Goal: Information Seeking & Learning: Check status

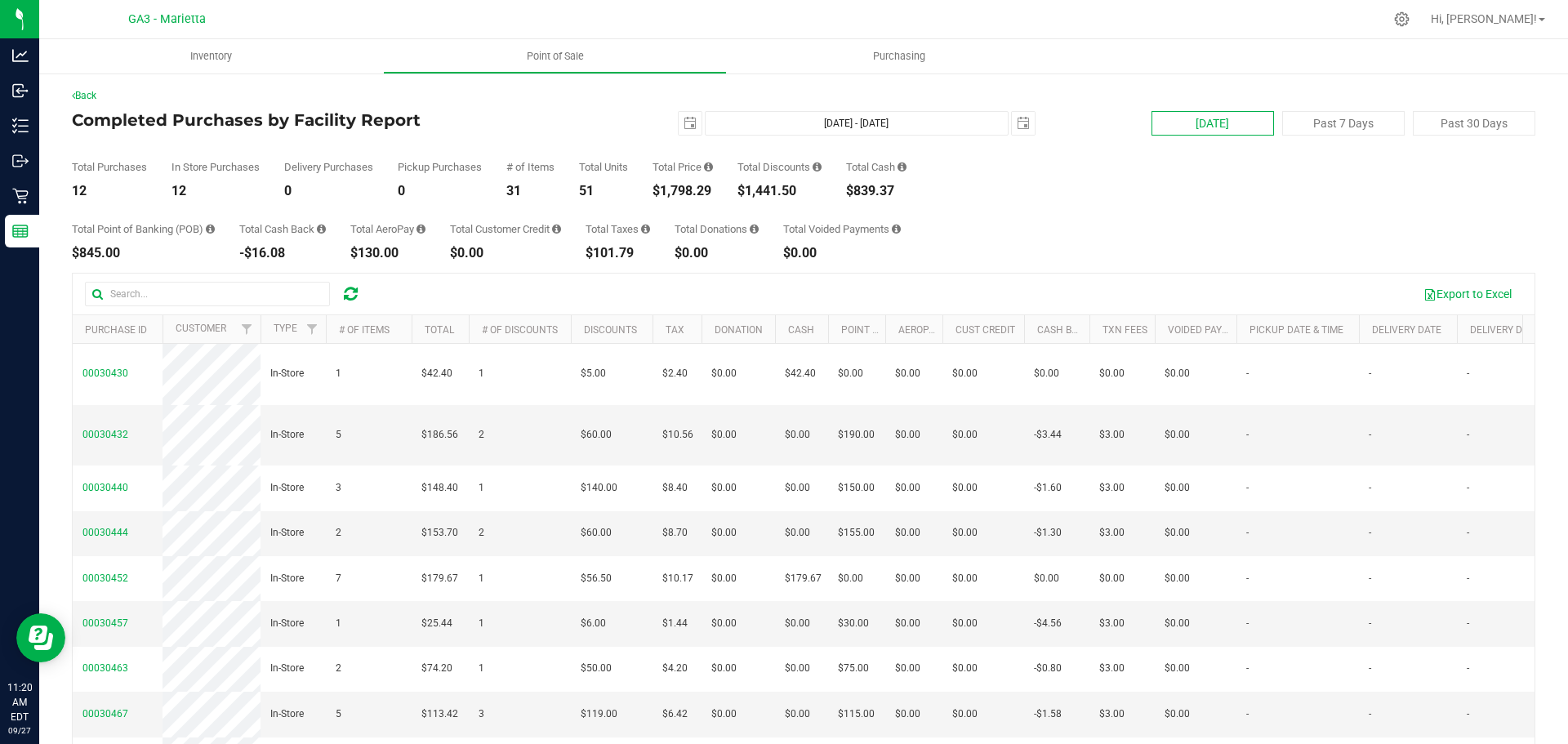
click at [1252, 121] on button "[DATE]" at bounding box center [1213, 123] width 122 height 24
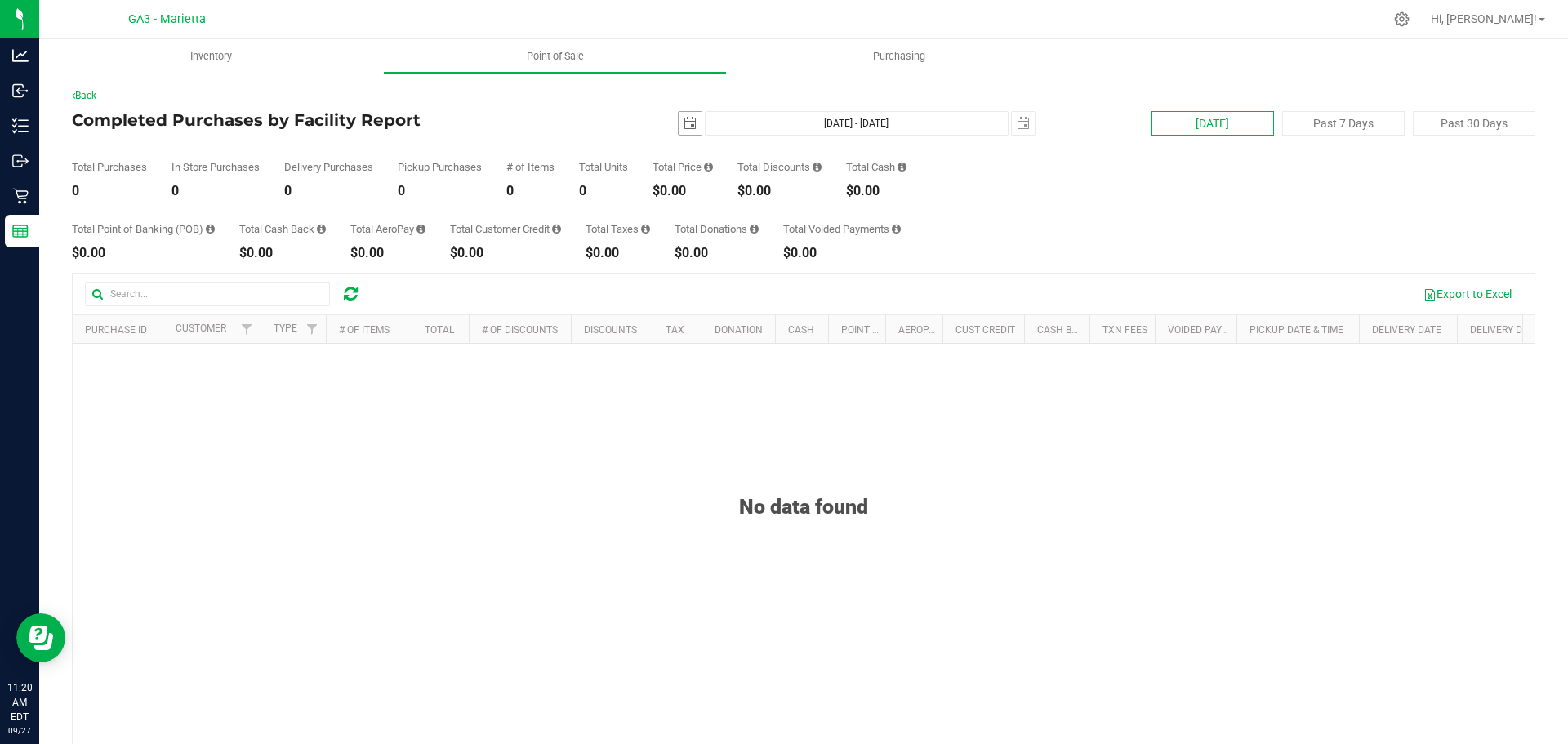
click at [691, 125] on span "select" at bounding box center [690, 123] width 22 height 22
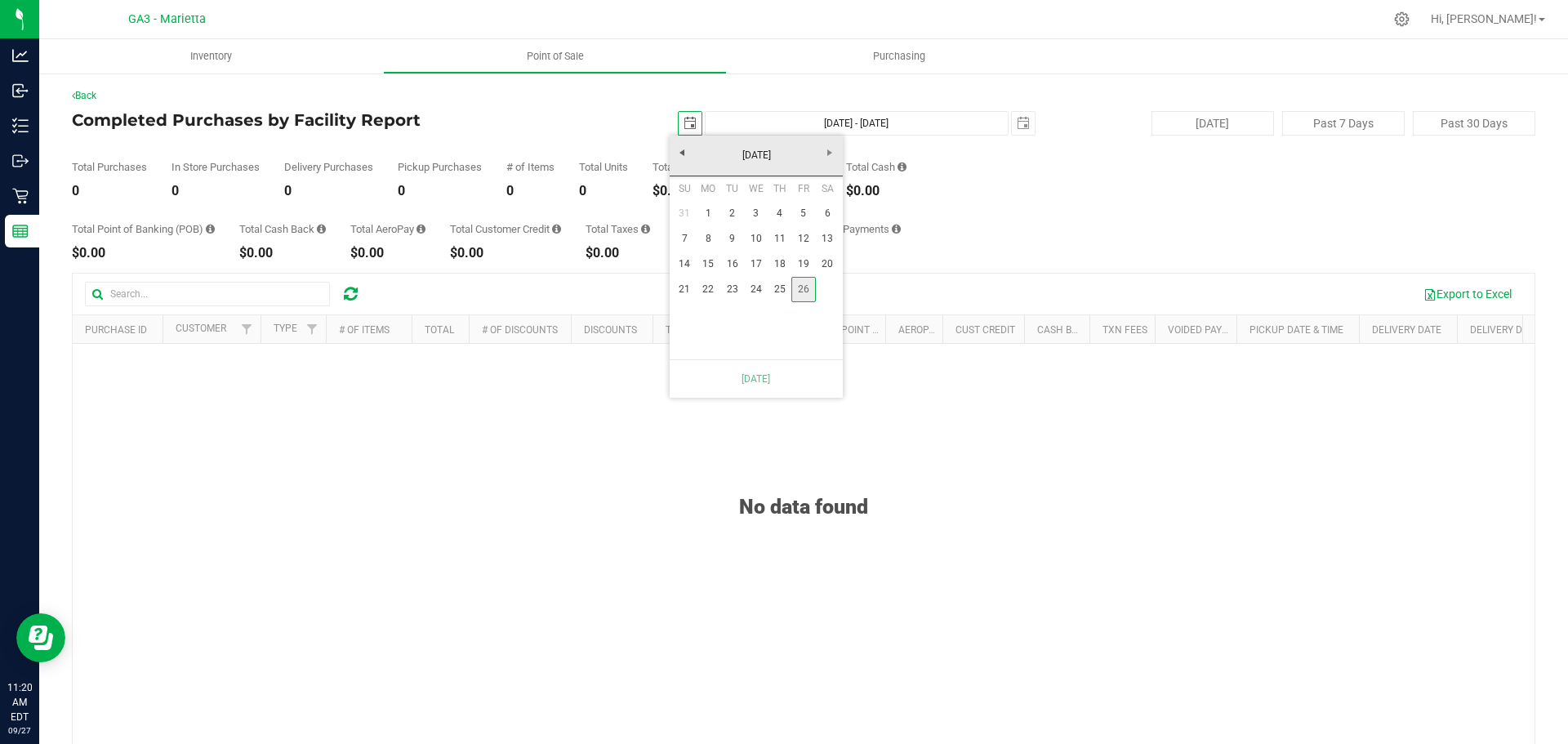
click at [798, 295] on link "26" at bounding box center [803, 289] width 23 height 25
type input "[DATE] - [DATE]"
type input "[DATE]"
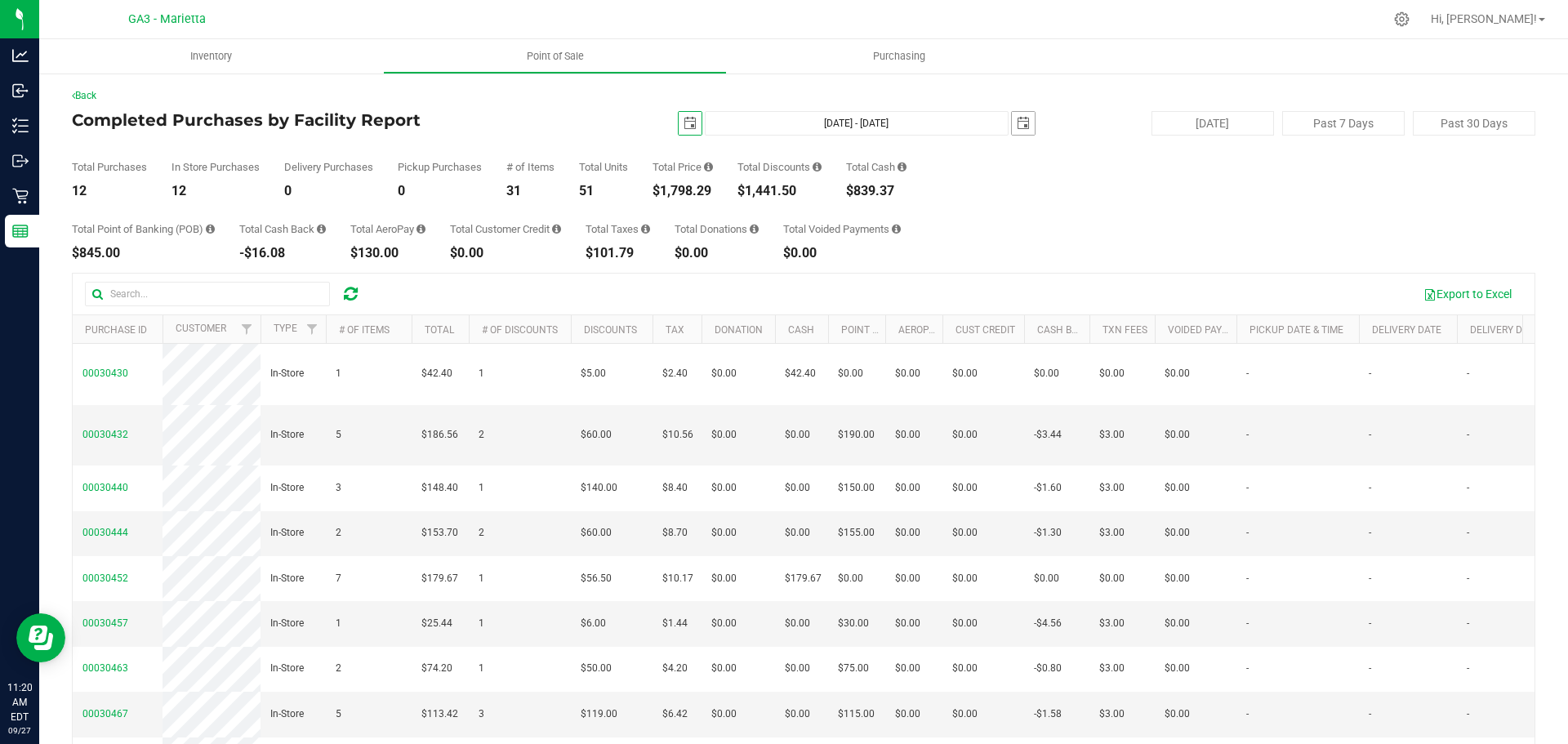
click at [1017, 122] on span "select" at bounding box center [1023, 123] width 13 height 13
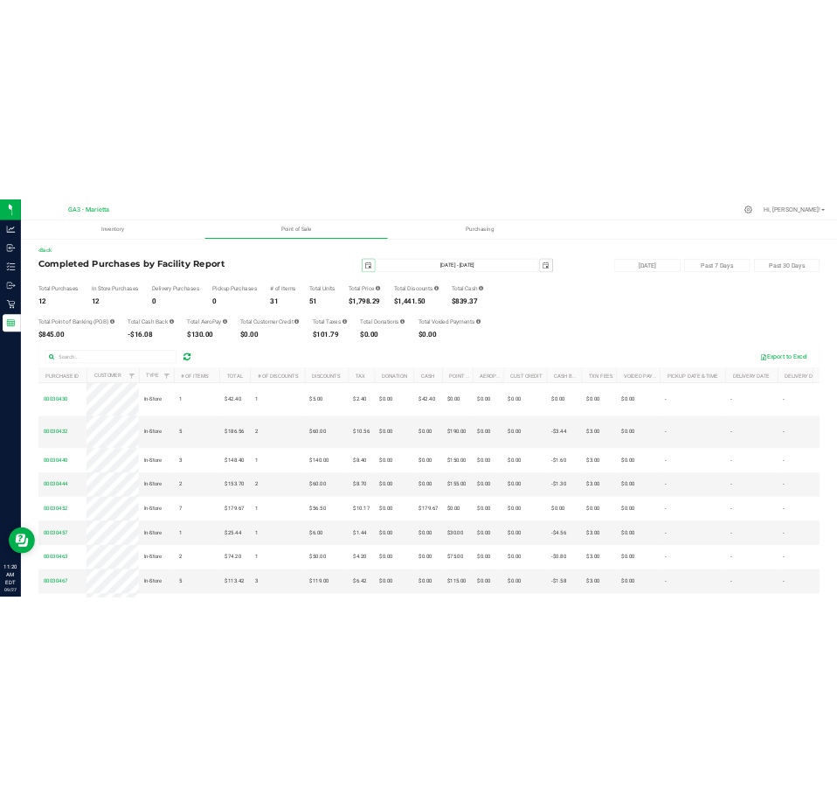
scroll to position [0, 44]
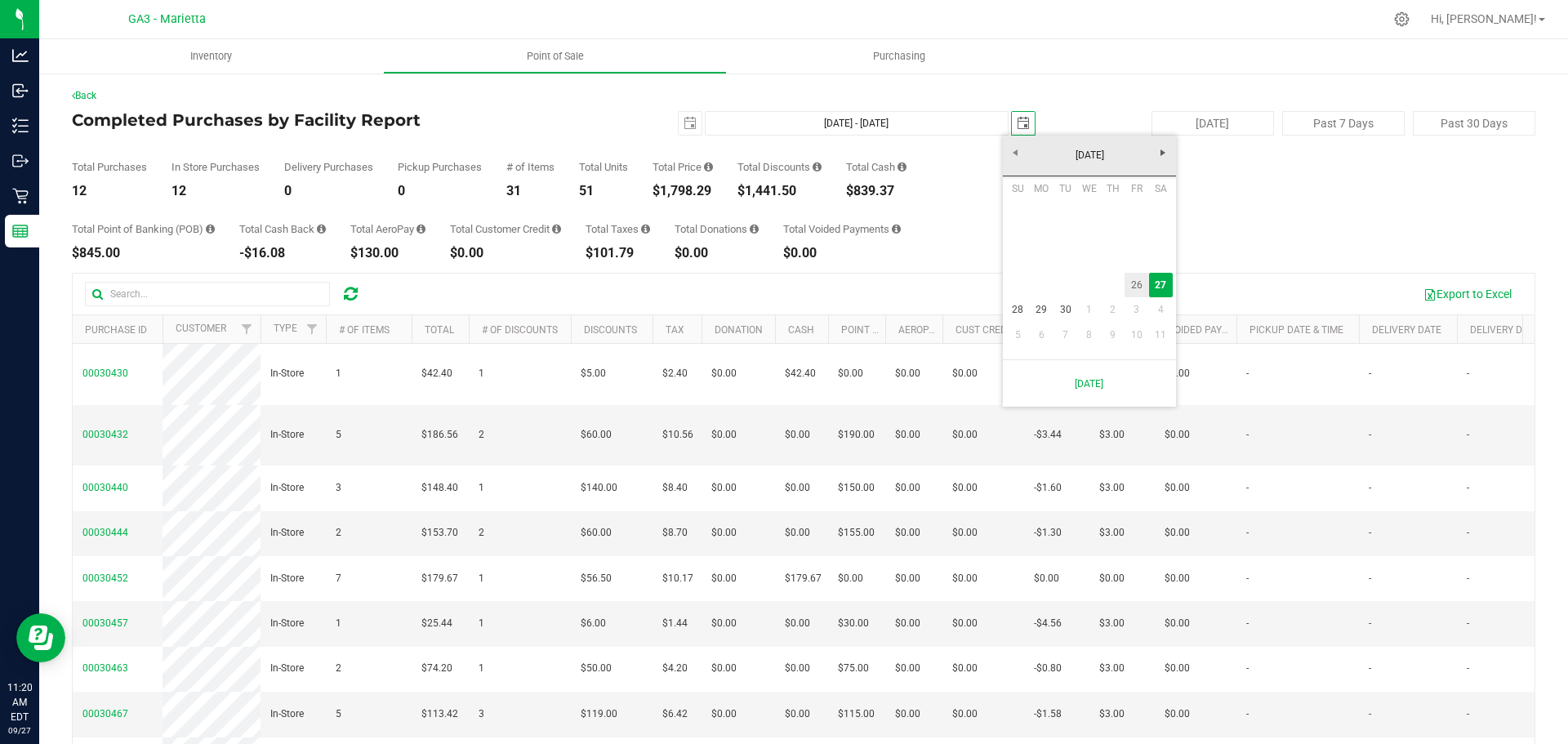
click at [1133, 289] on link "26" at bounding box center [1136, 285] width 23 height 25
type input "[DATE] - [DATE]"
type input "[DATE]"
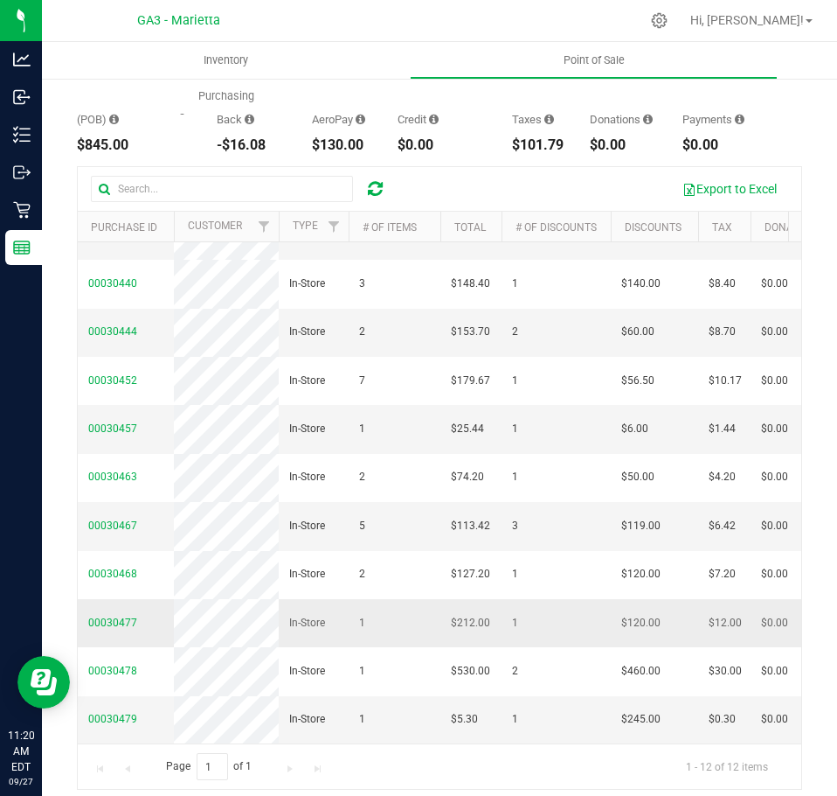
scroll to position [294, 0]
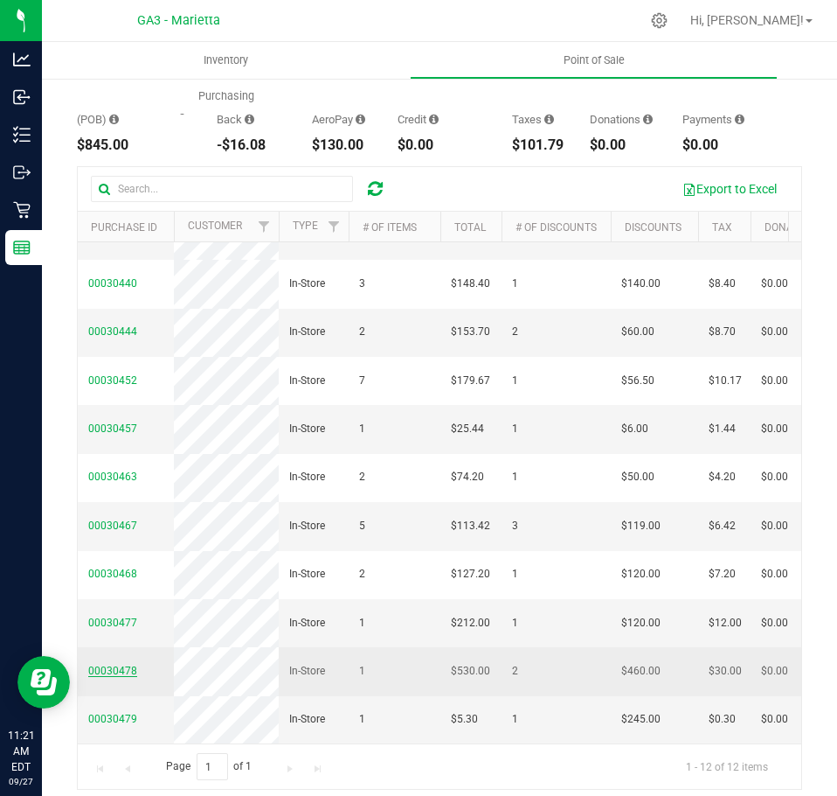
click at [93, 664] on span "00030478" at bounding box center [112, 670] width 49 height 12
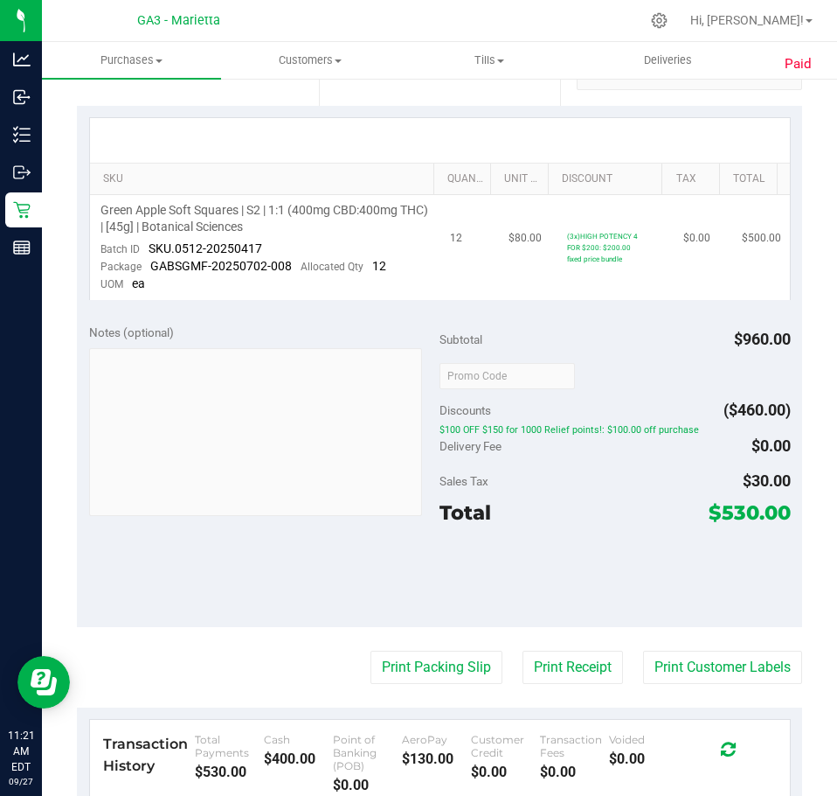
scroll to position [525, 0]
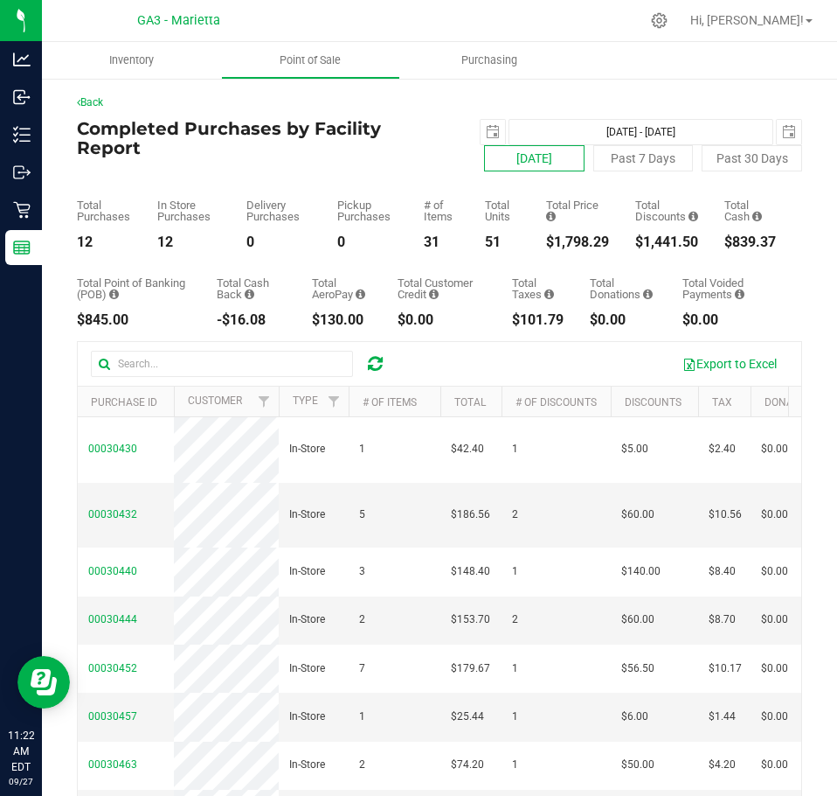
click at [525, 147] on button "[DATE]" at bounding box center [534, 158] width 101 height 26
type input "[DATE] - [DATE]"
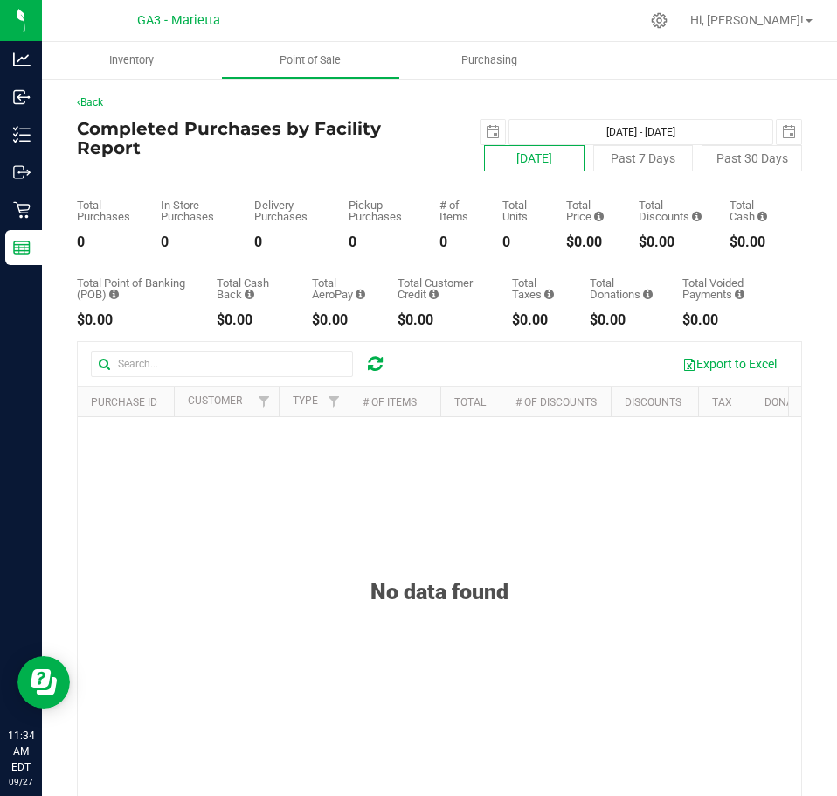
click at [491, 153] on button "[DATE]" at bounding box center [534, 158] width 101 height 26
type input "[DATE]"
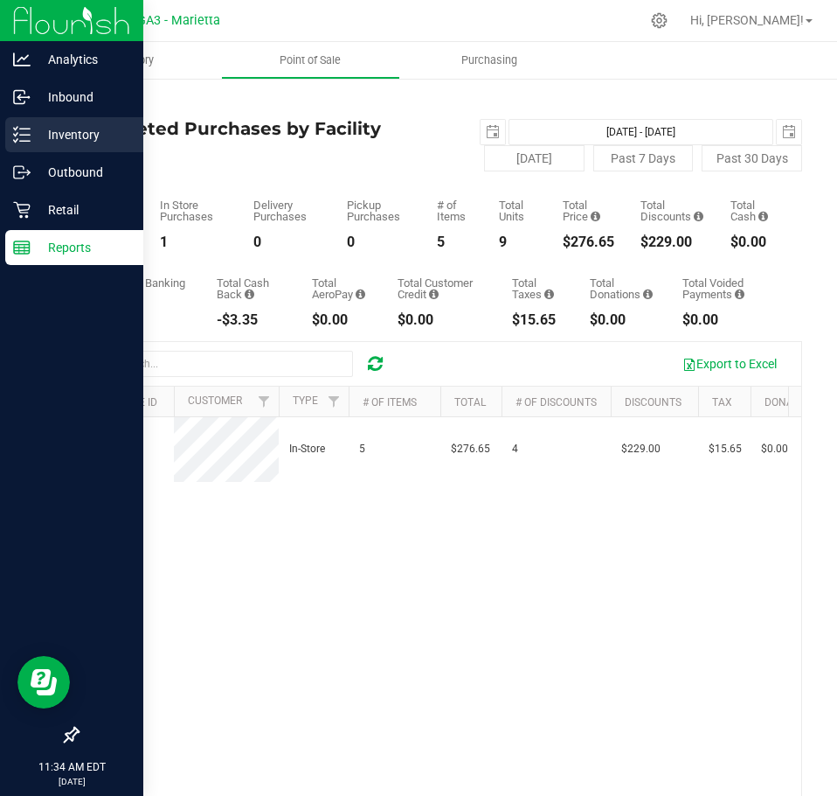
click at [110, 130] on p "Inventory" at bounding box center [83, 134] width 105 height 21
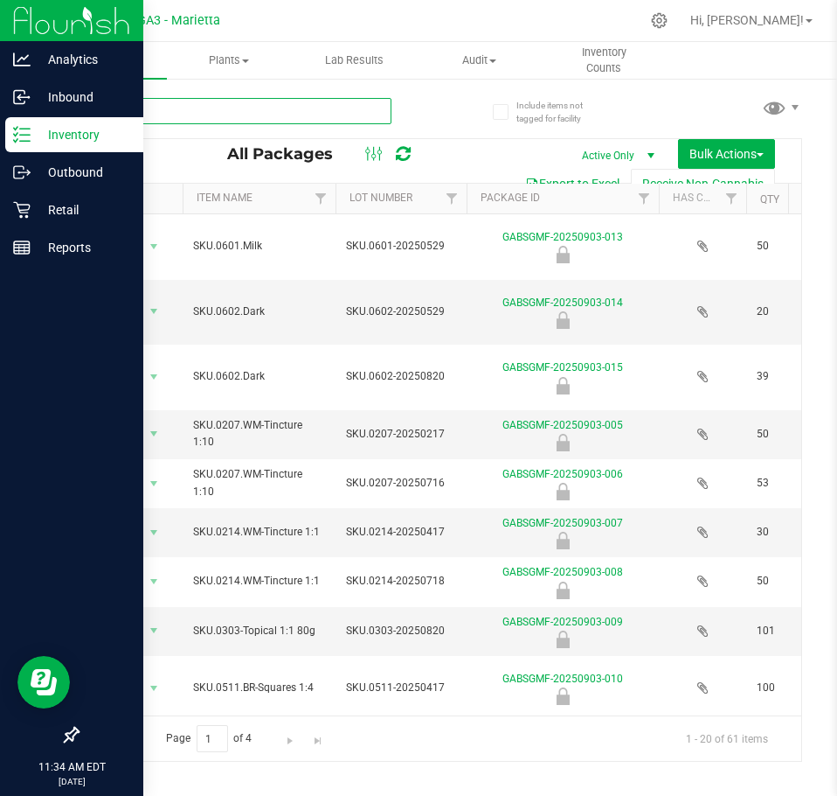
click at [292, 108] on input "text" at bounding box center [234, 111] width 315 height 26
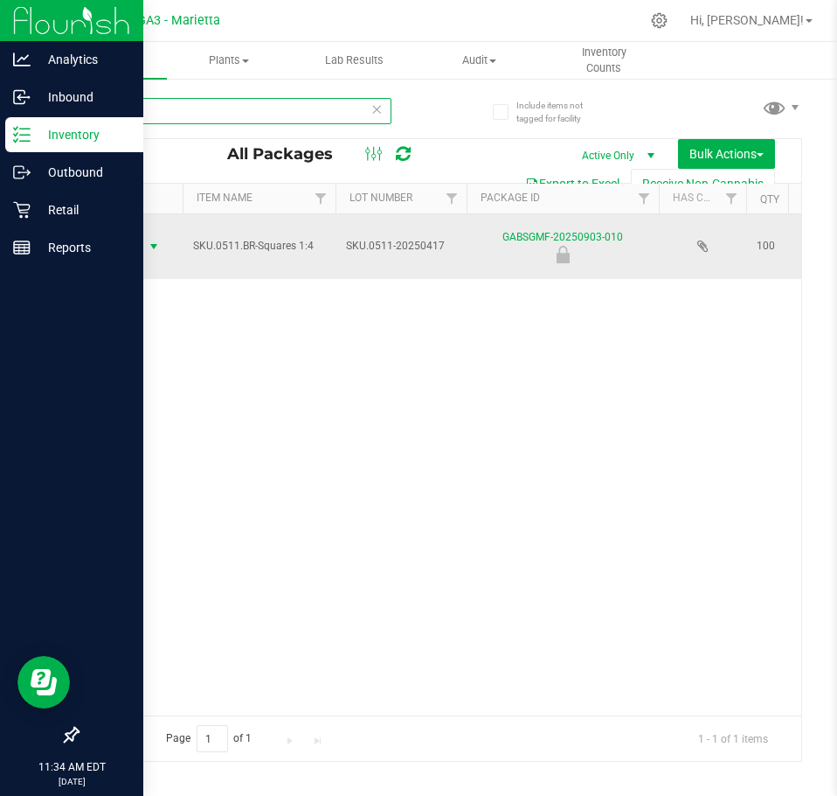
type input "511"
click at [141, 248] on span "Action" at bounding box center [118, 246] width 47 height 24
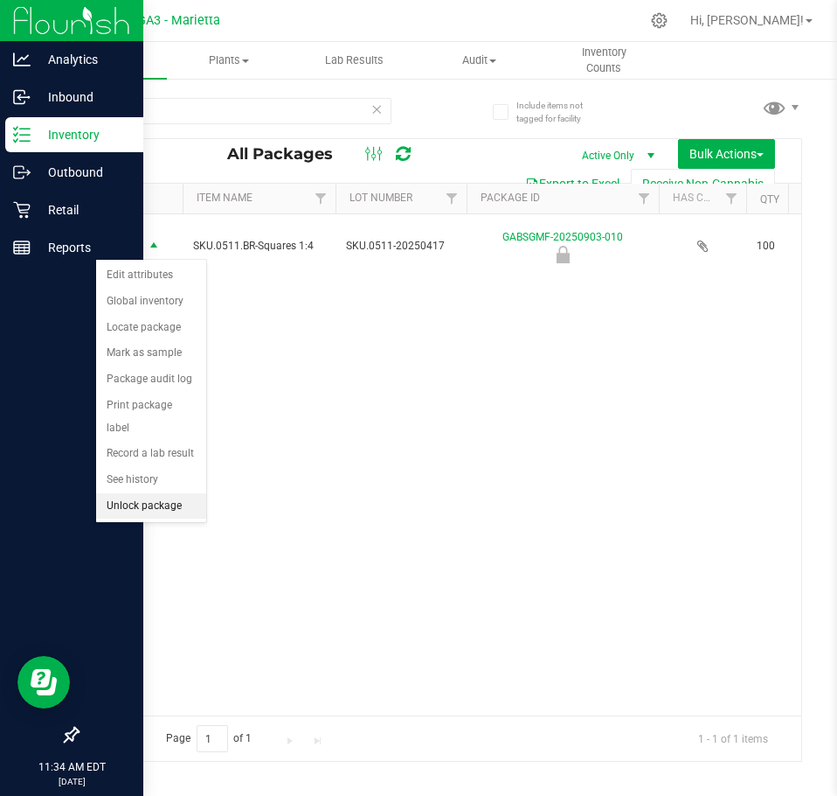
click at [141, 493] on li "Unlock package" at bounding box center [151, 506] width 110 height 26
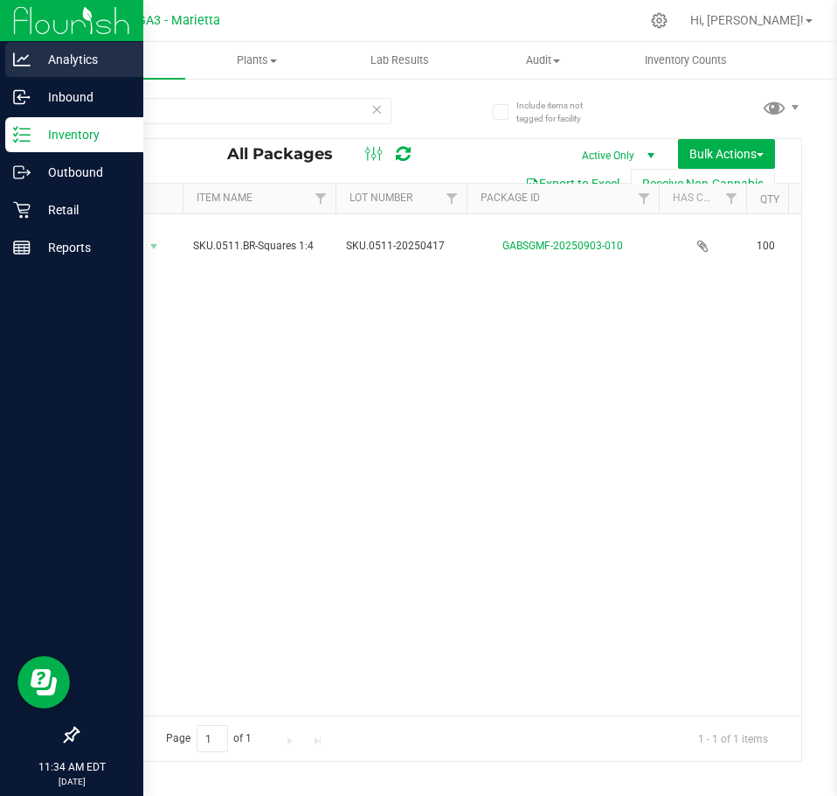
click at [51, 57] on p "Analytics" at bounding box center [83, 59] width 105 height 21
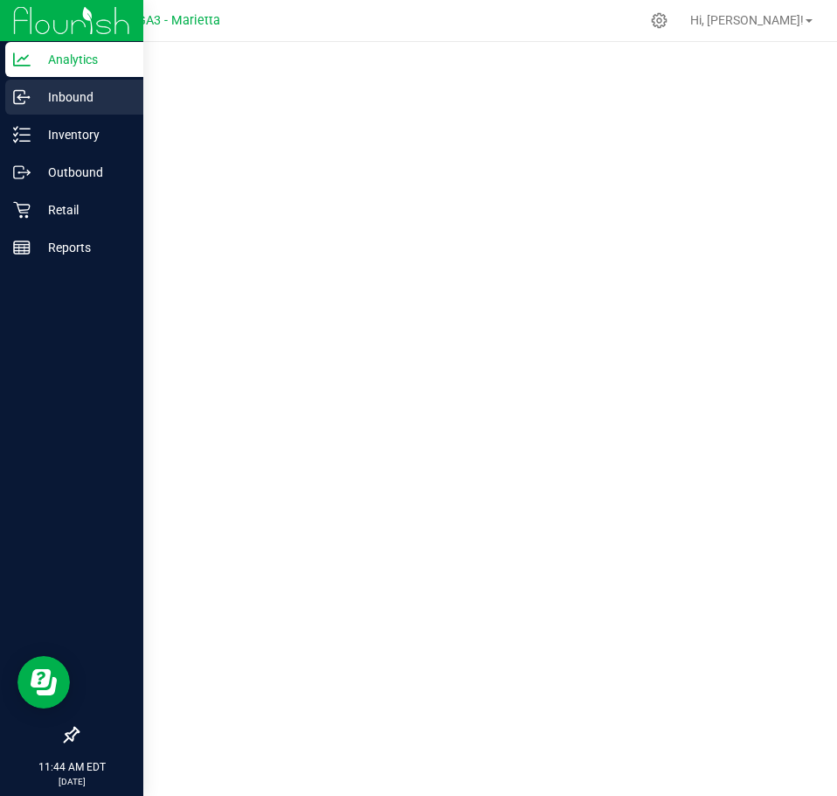
click at [62, 101] on p "Inbound" at bounding box center [83, 97] width 105 height 21
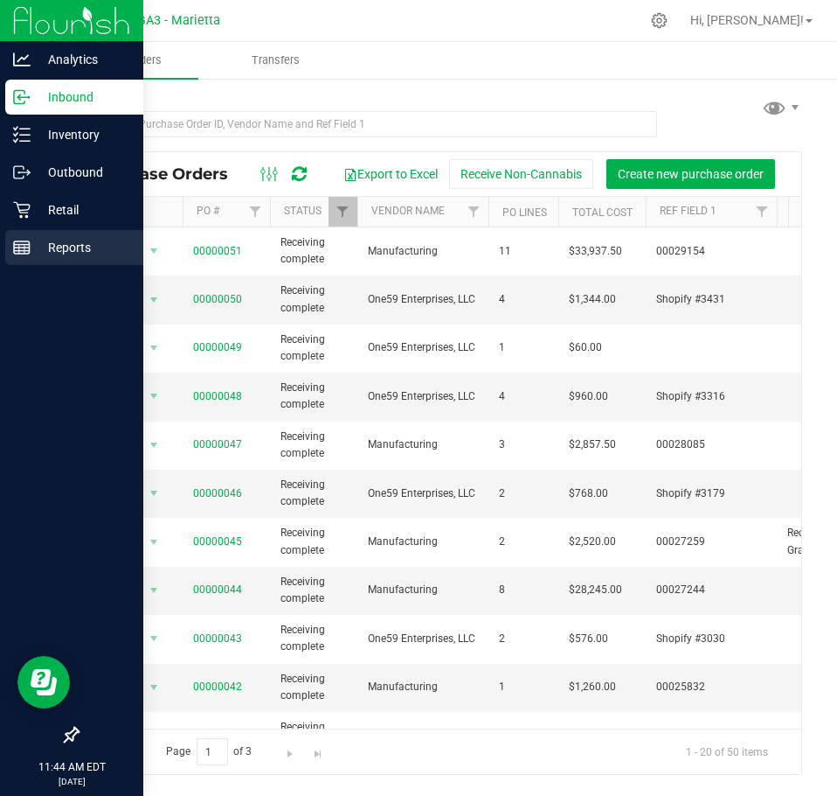
click at [24, 245] on line at bounding box center [22, 245] width 16 height 0
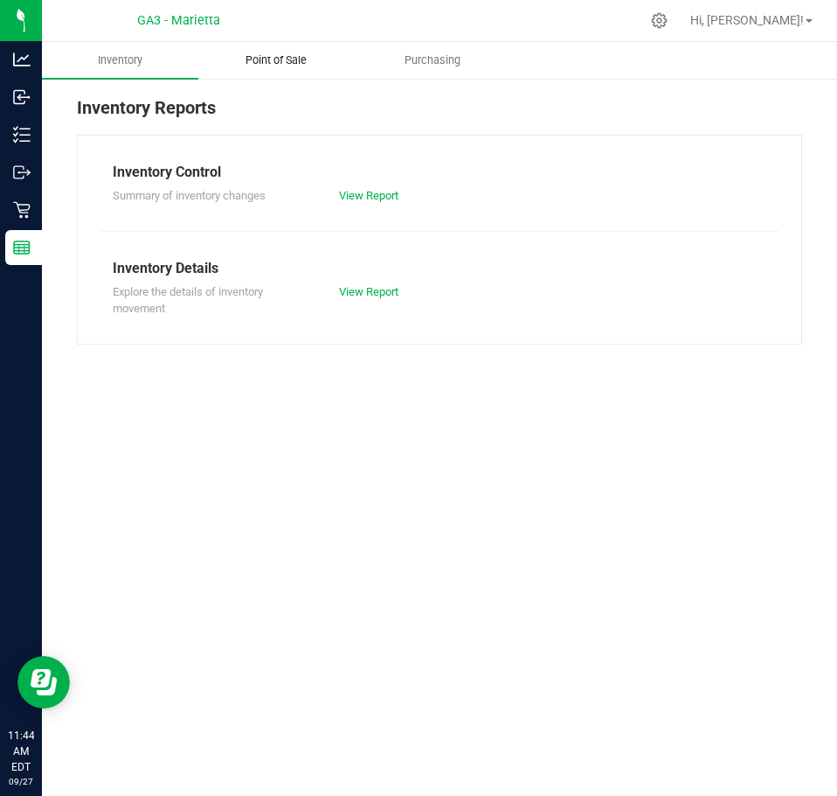
click at [291, 71] on uib-tab-heading "Point of Sale" at bounding box center [276, 60] width 155 height 35
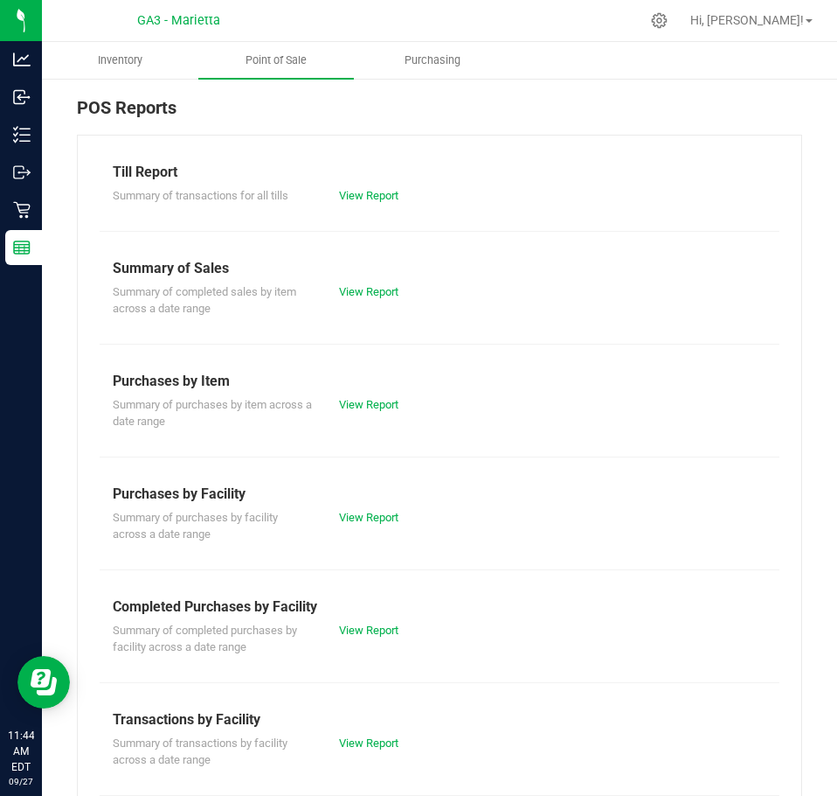
click at [384, 204] on div "View Report" at bounding box center [439, 195] width 226 height 17
click at [385, 201] on link "View Report" at bounding box center [368, 195] width 59 height 13
